Goal: Information Seeking & Learning: Learn about a topic

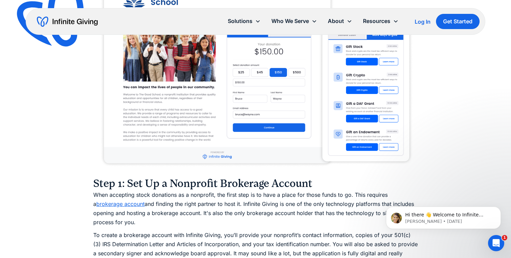
scroll to position [801, 0]
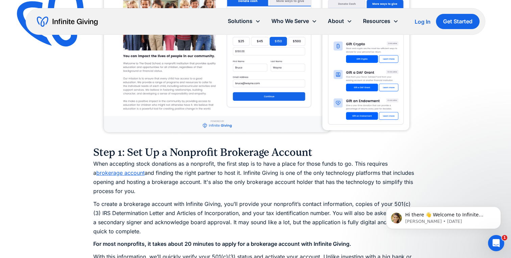
click at [115, 174] on link "brokerage account" at bounding box center [120, 172] width 48 height 7
